Goal: Check status: Check status

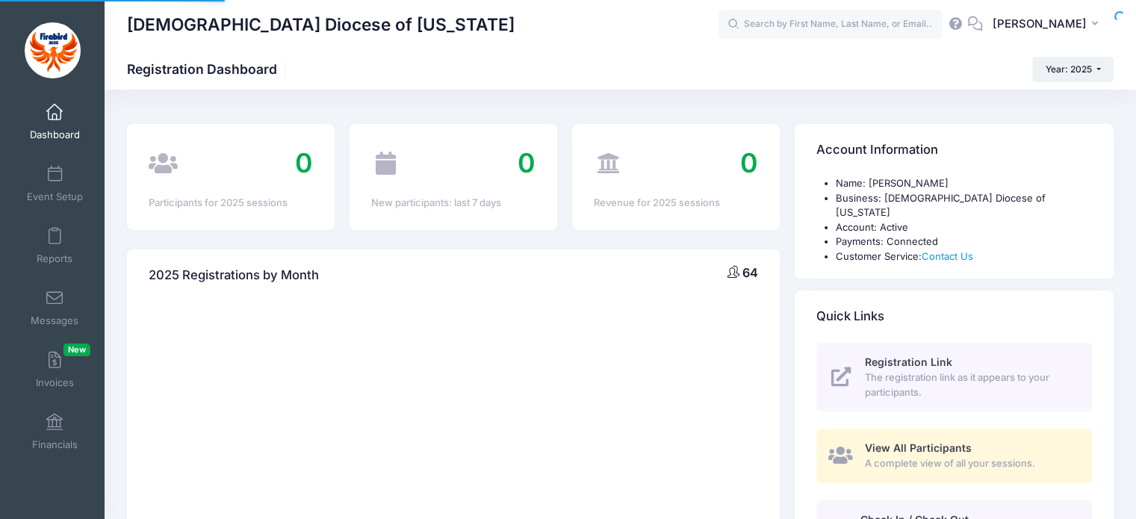
select select
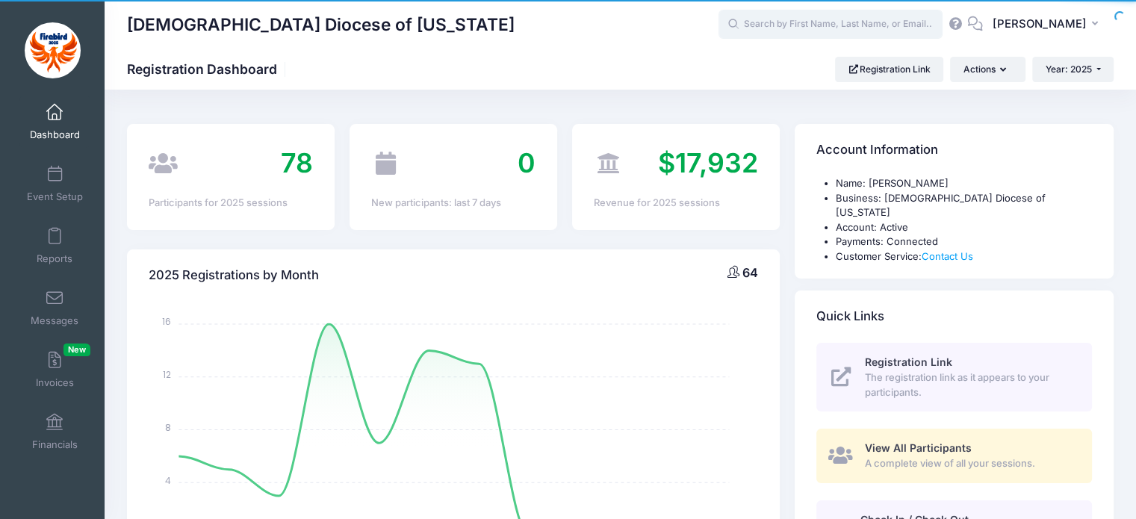
click at [821, 22] on input "text" at bounding box center [830, 25] width 224 height 30
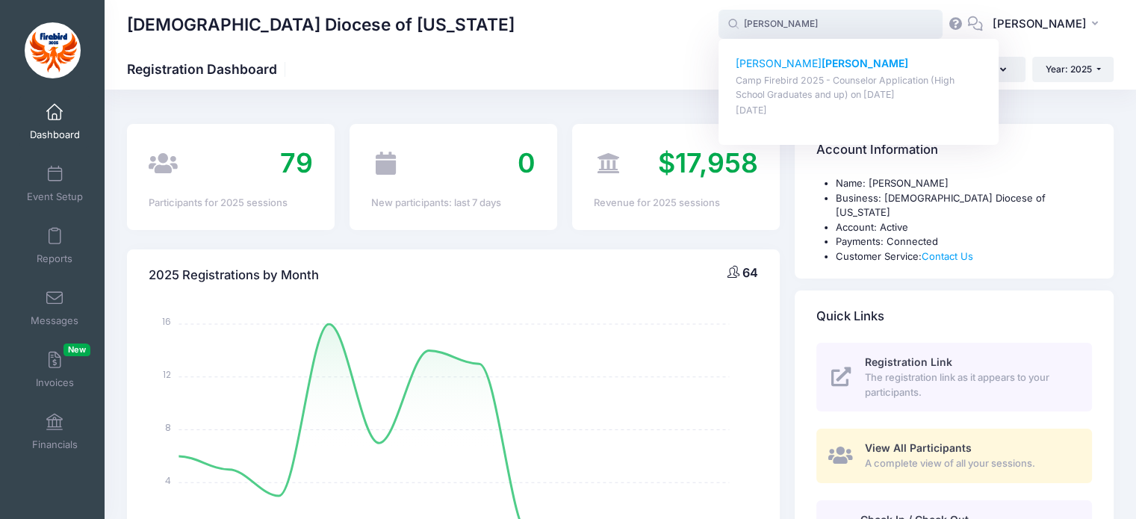
click at [796, 67] on p "Jonathan Cureton" at bounding box center [858, 64] width 246 height 16
type input "Jonathan Cureton (Camp Firebird 2025 - Counselor Application (High School Gradu…"
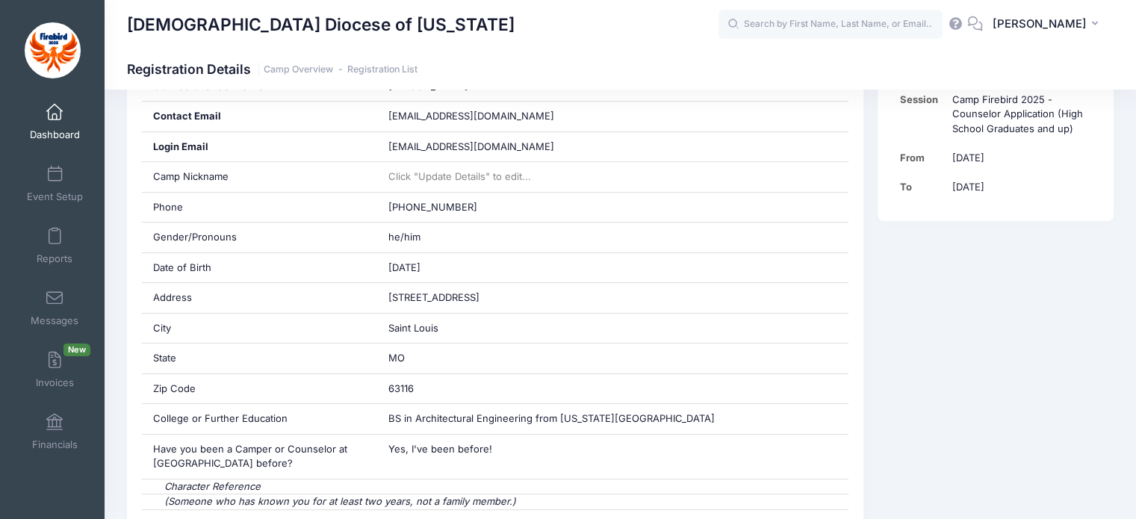
scroll to position [382, 0]
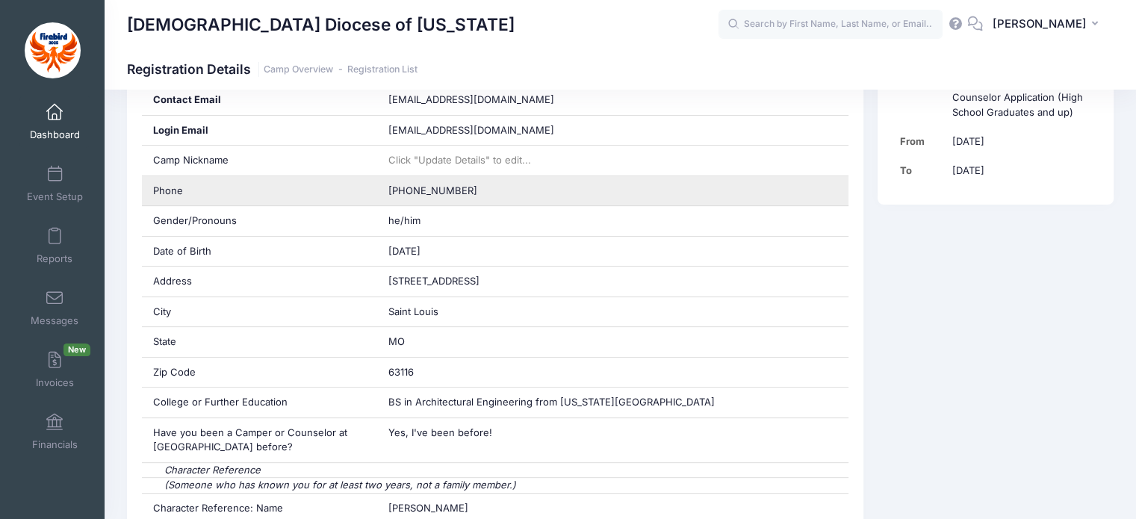
click at [421, 192] on span "[PHONE_NUMBER]" at bounding box center [432, 190] width 89 height 12
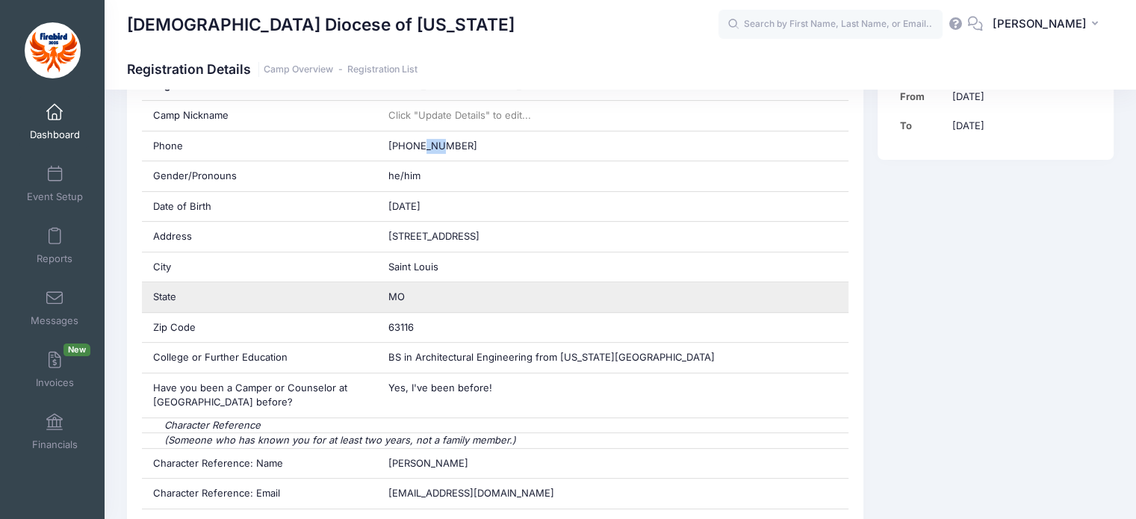
scroll to position [427, 0]
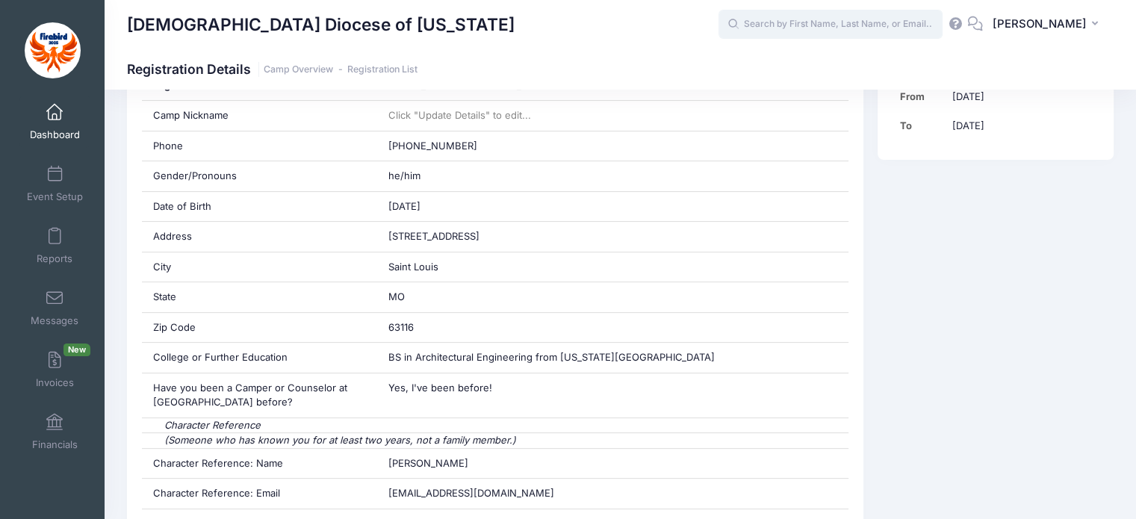
click at [815, 33] on input "text" at bounding box center [830, 25] width 224 height 30
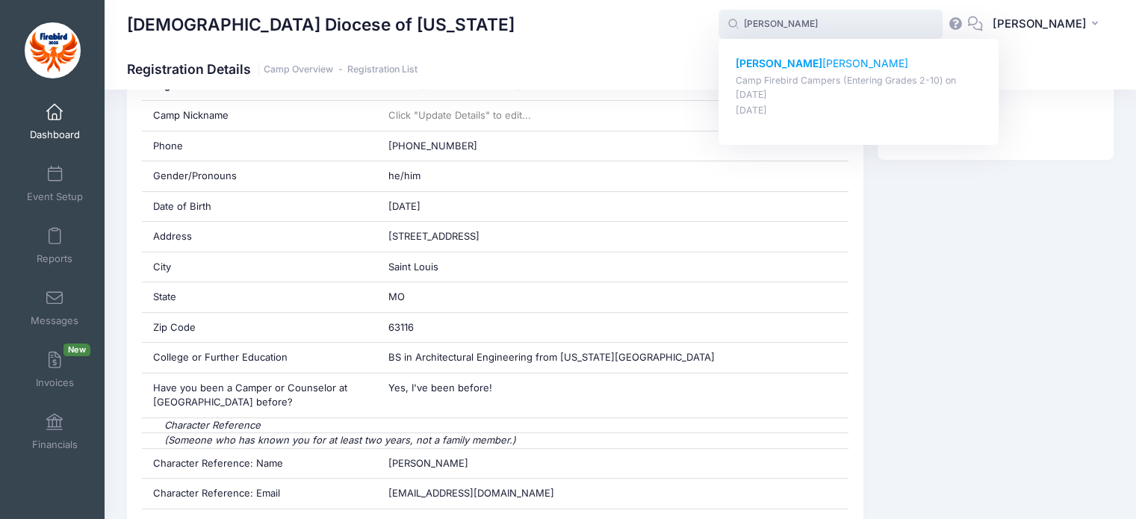
click at [797, 61] on p "Wally Smith" at bounding box center [858, 64] width 246 height 16
type input "[PERSON_NAME] (Camp Firebird Campers (Entering Grades 2-10), [DATE])"
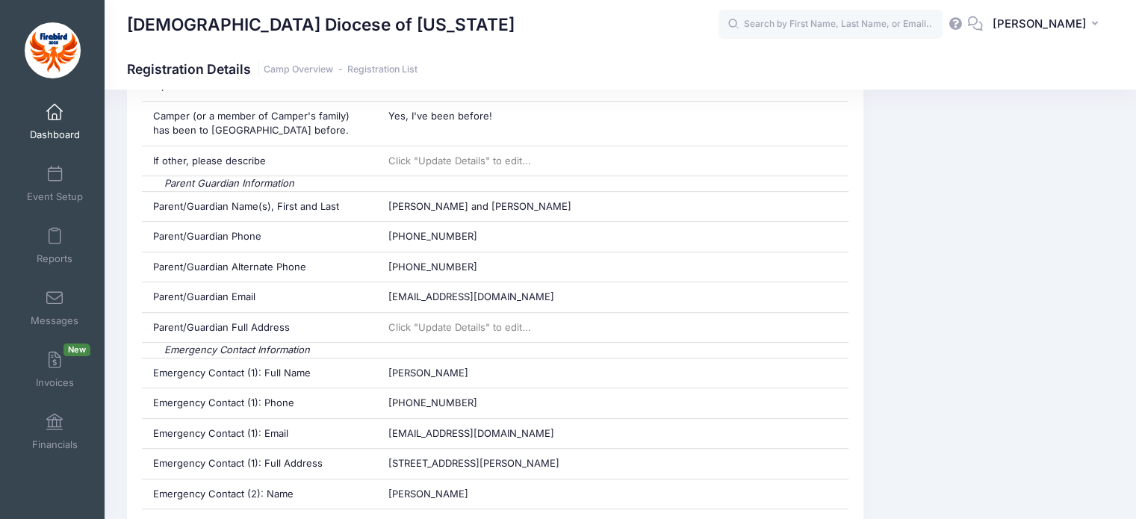
scroll to position [847, 0]
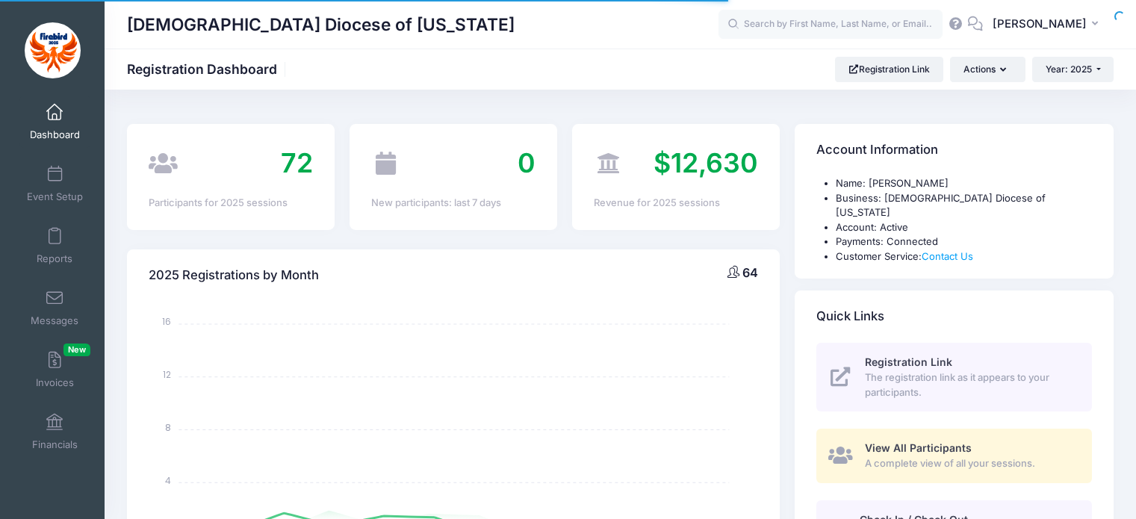
select select
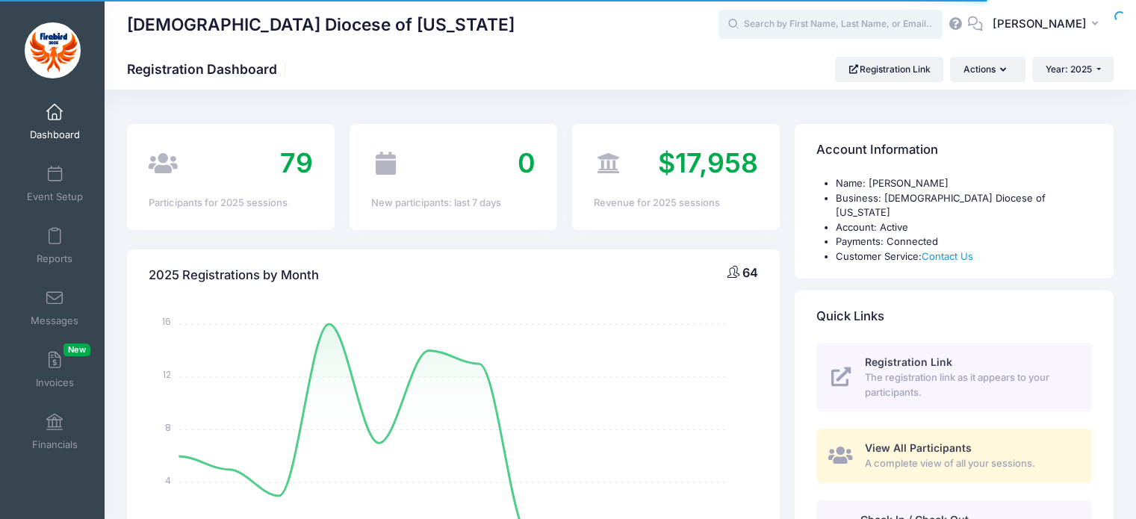
click at [928, 23] on input "text" at bounding box center [830, 25] width 224 height 30
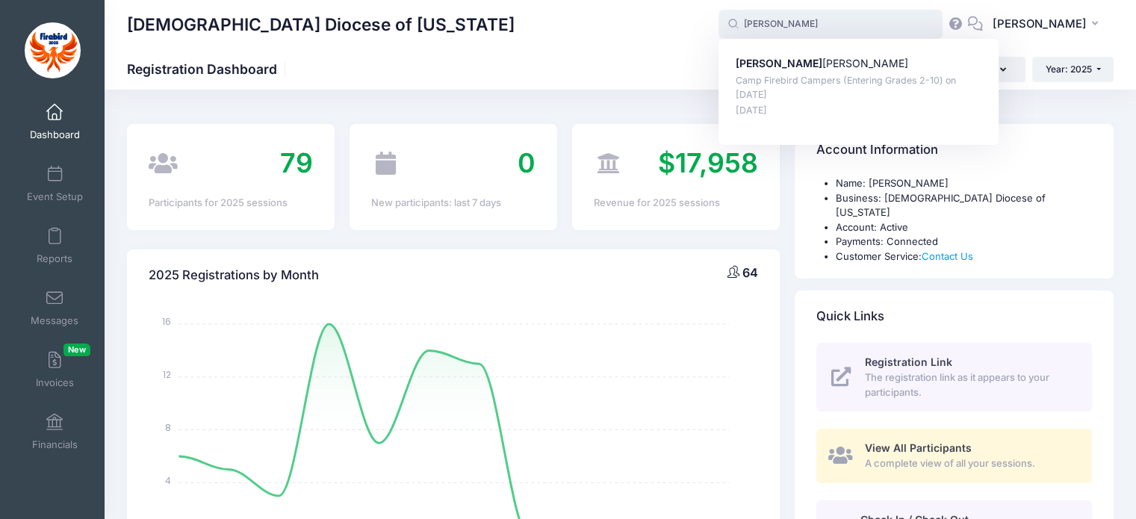
type input "[PERSON_NAME] (Camp Firebird Campers (Entering Grades 2-10), [DATE])"
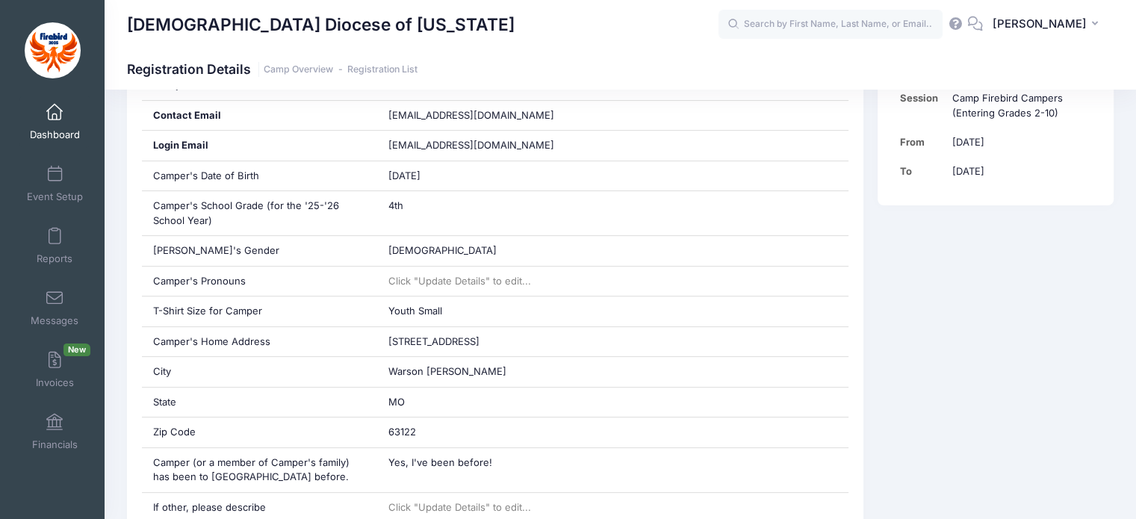
scroll to position [412, 0]
